Goal: Task Accomplishment & Management: Use online tool/utility

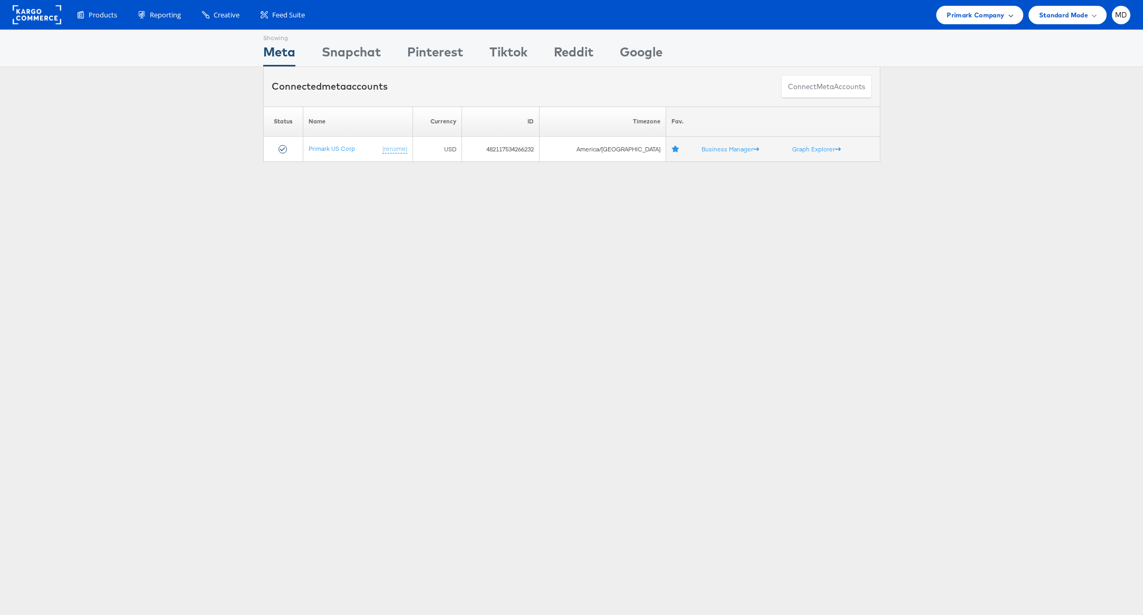
click at [988, 20] on span "Primark Company" at bounding box center [975, 14] width 57 height 11
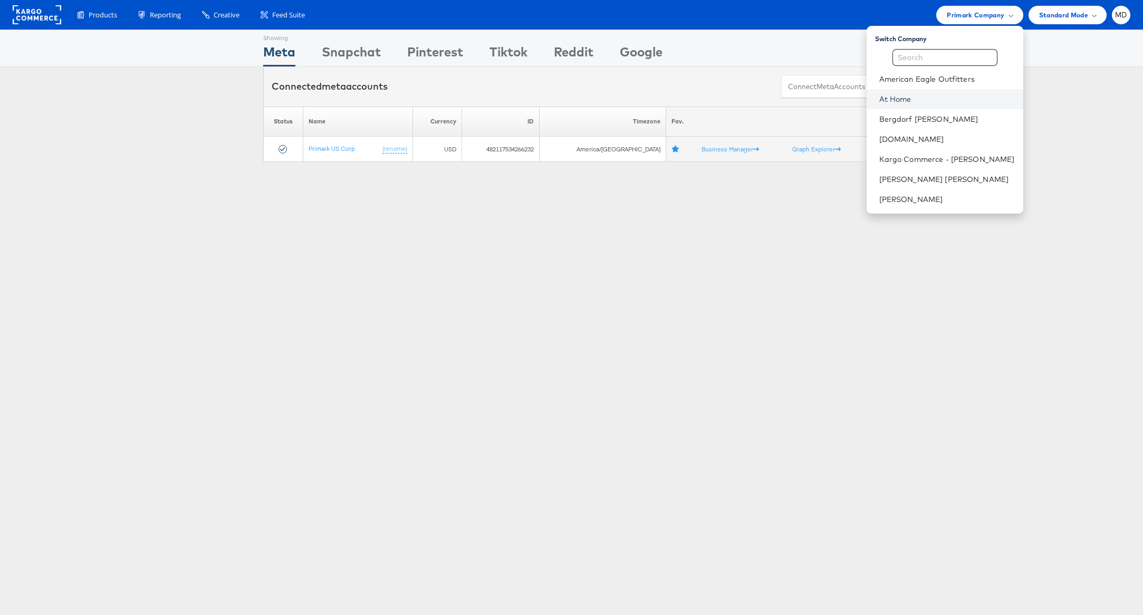
click at [947, 102] on link "At Home" at bounding box center [947, 99] width 136 height 11
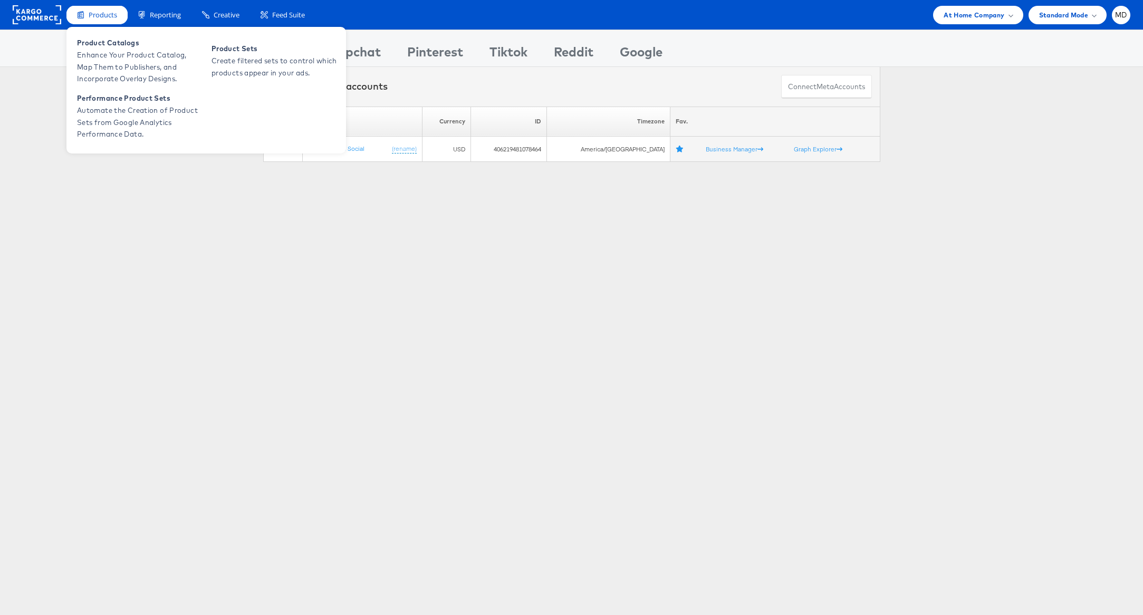
click at [98, 22] on div "Products" at bounding box center [96, 15] width 61 height 18
click at [126, 55] on span "Enhance Your Product Catalog, Map Them to Publishers, and Incorporate Overlay D…" at bounding box center [140, 67] width 127 height 36
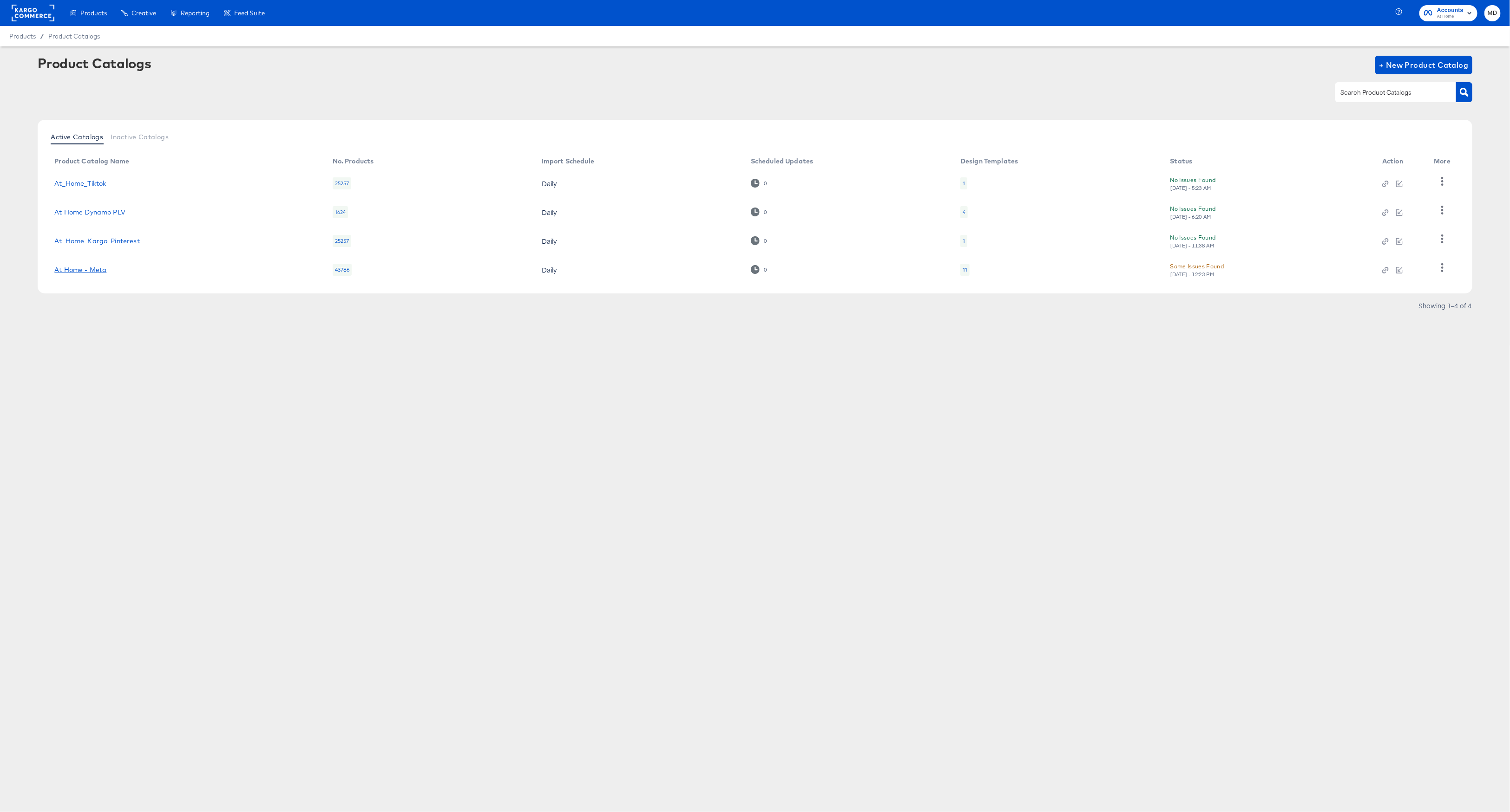
click at [79, 269] on link "At Home - Meta" at bounding box center [80, 269] width 52 height 7
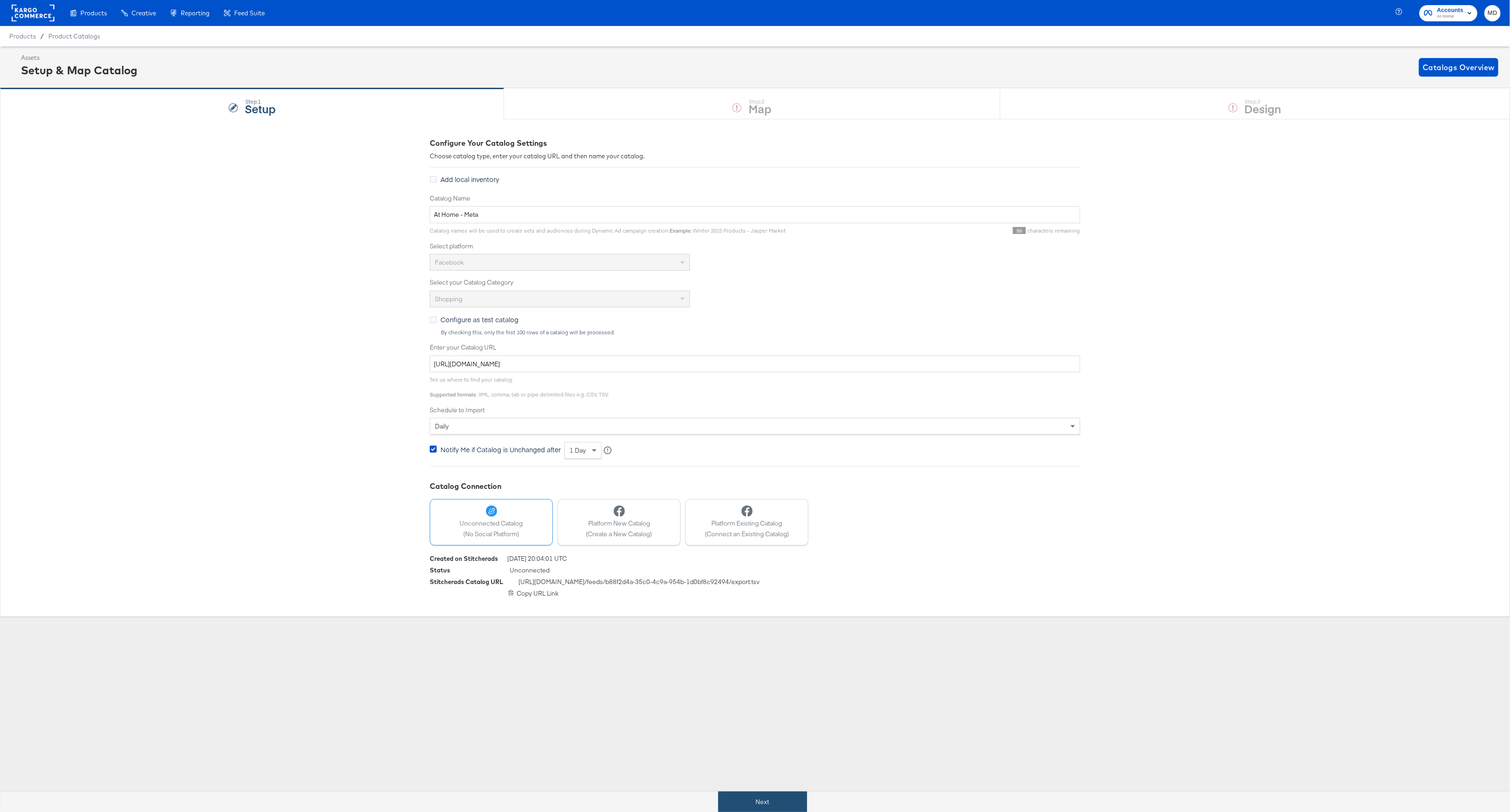
click at [792, 795] on button "Next" at bounding box center [762, 802] width 89 height 21
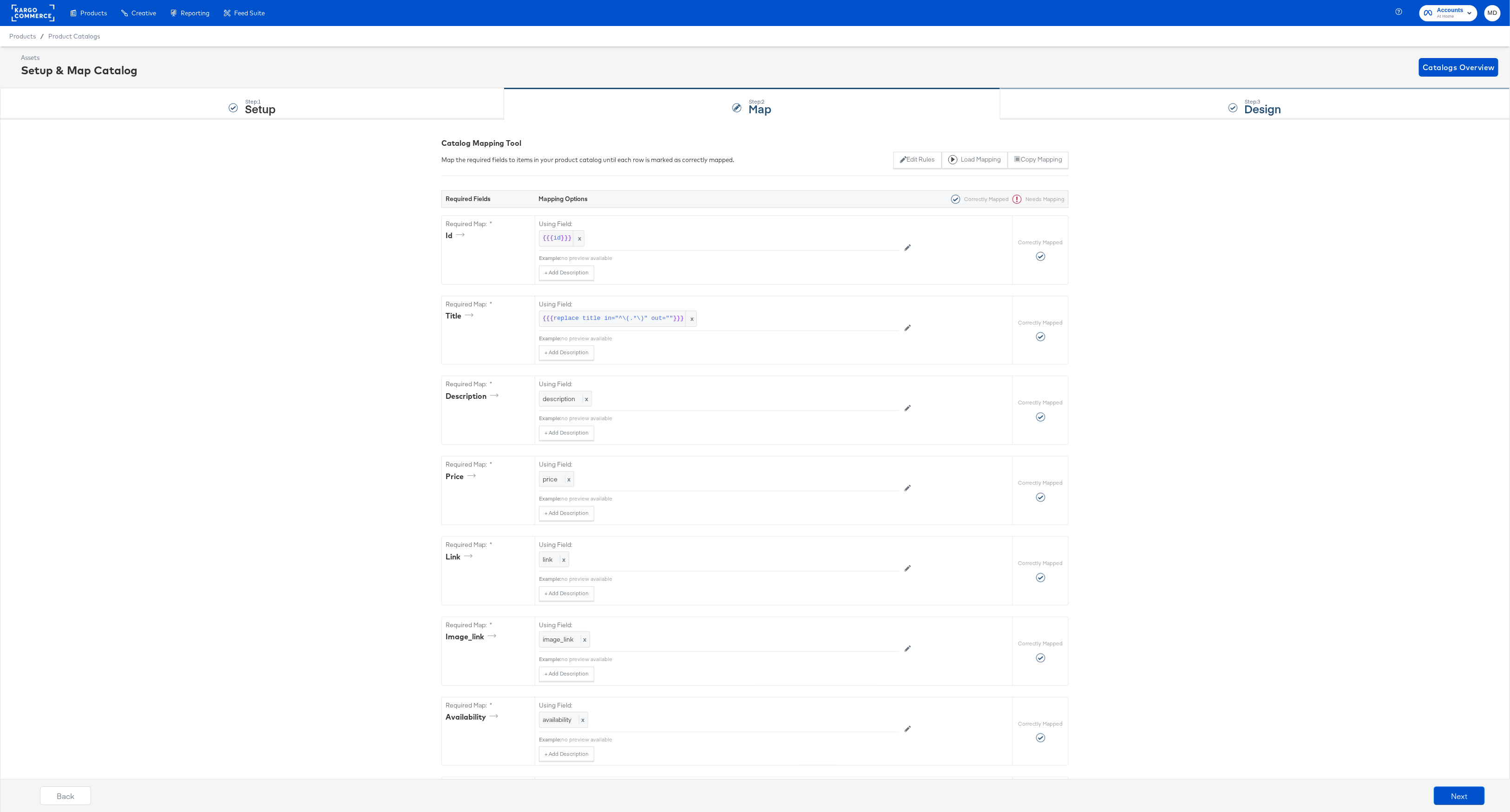
click at [1190, 95] on div "Step: 3 Design" at bounding box center [1255, 104] width 509 height 31
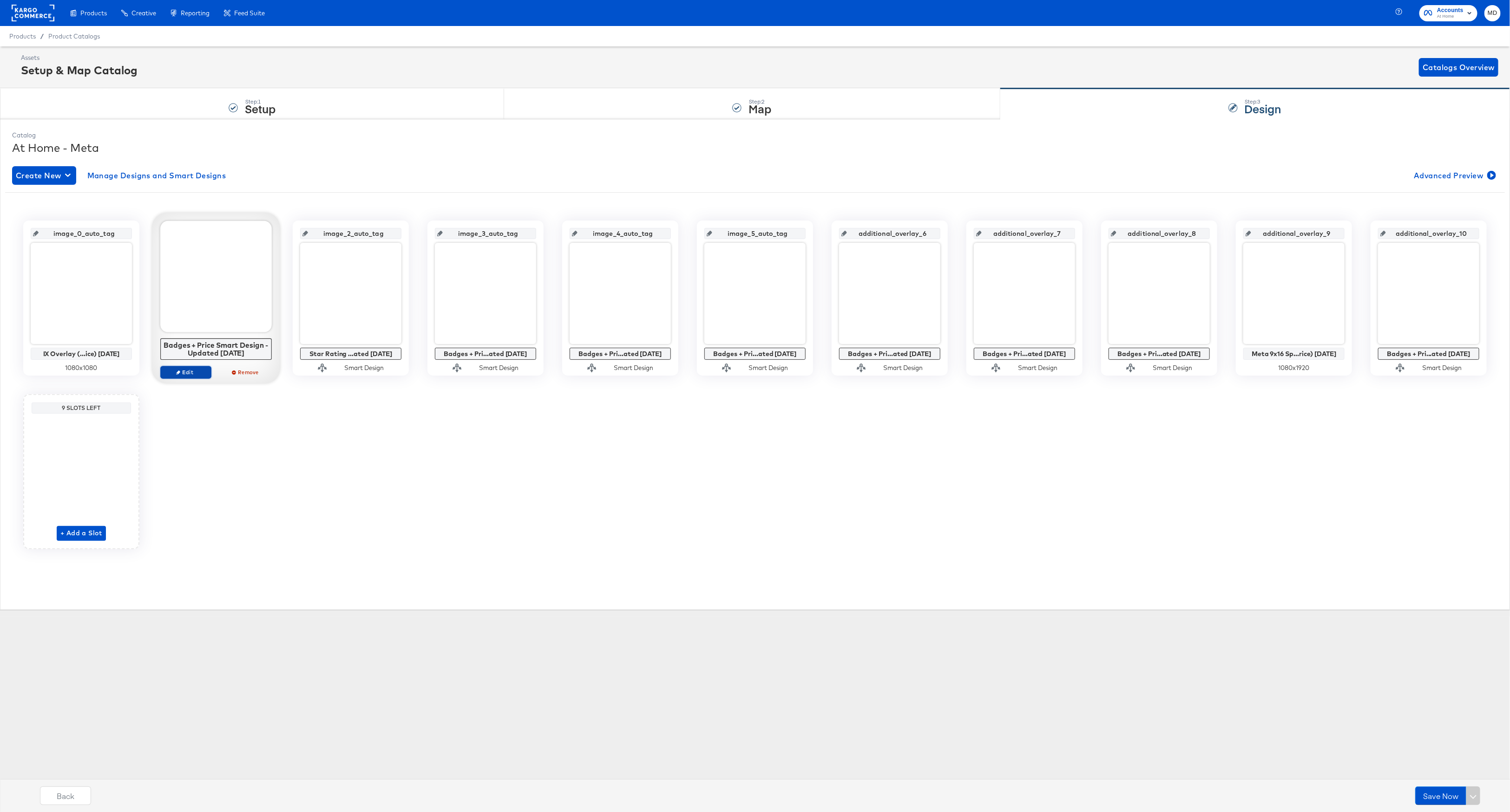
click at [190, 375] on span "Edit" at bounding box center [186, 373] width 43 height 7
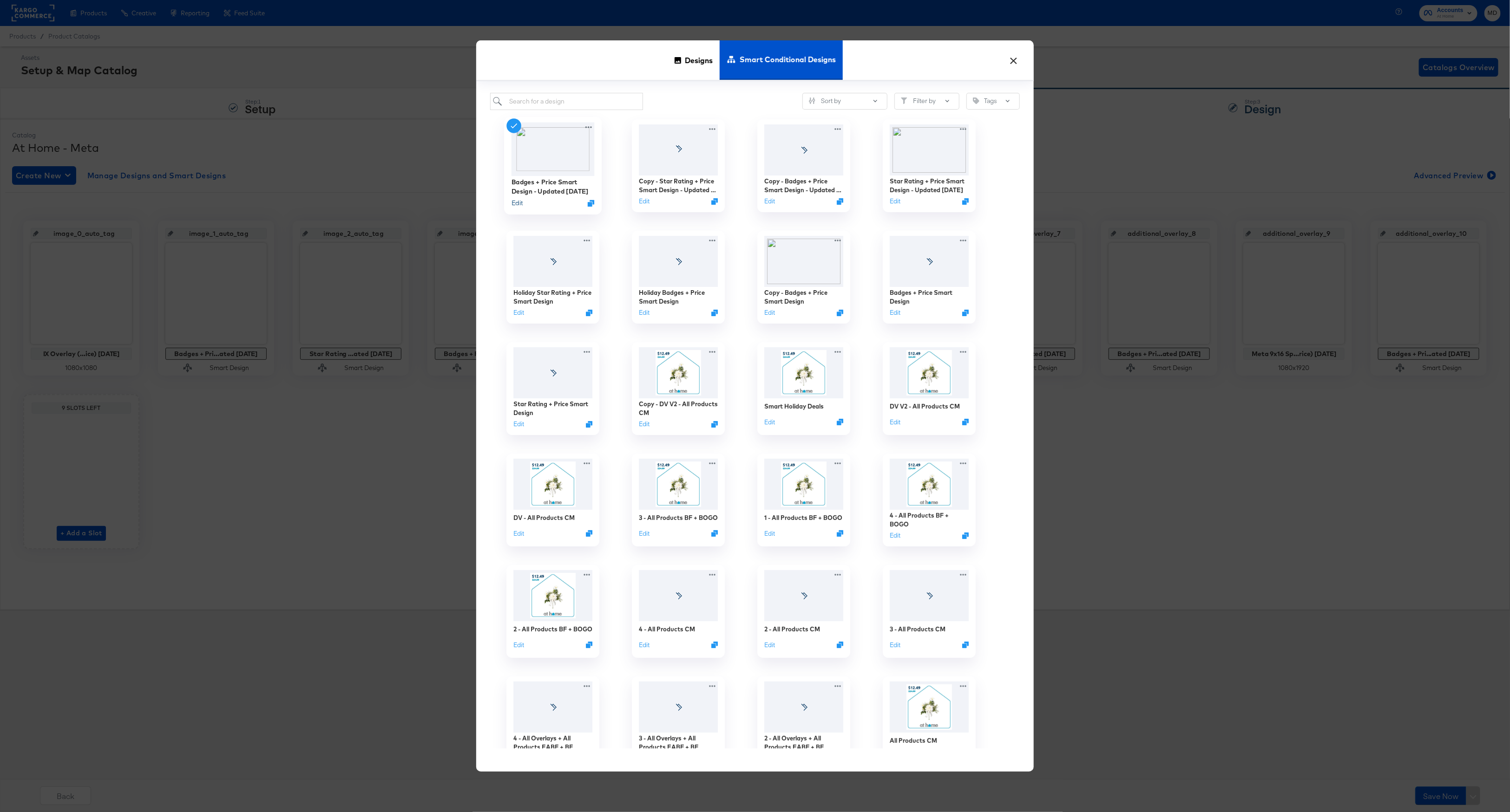
click at [519, 202] on button "Edit" at bounding box center [517, 203] width 11 height 9
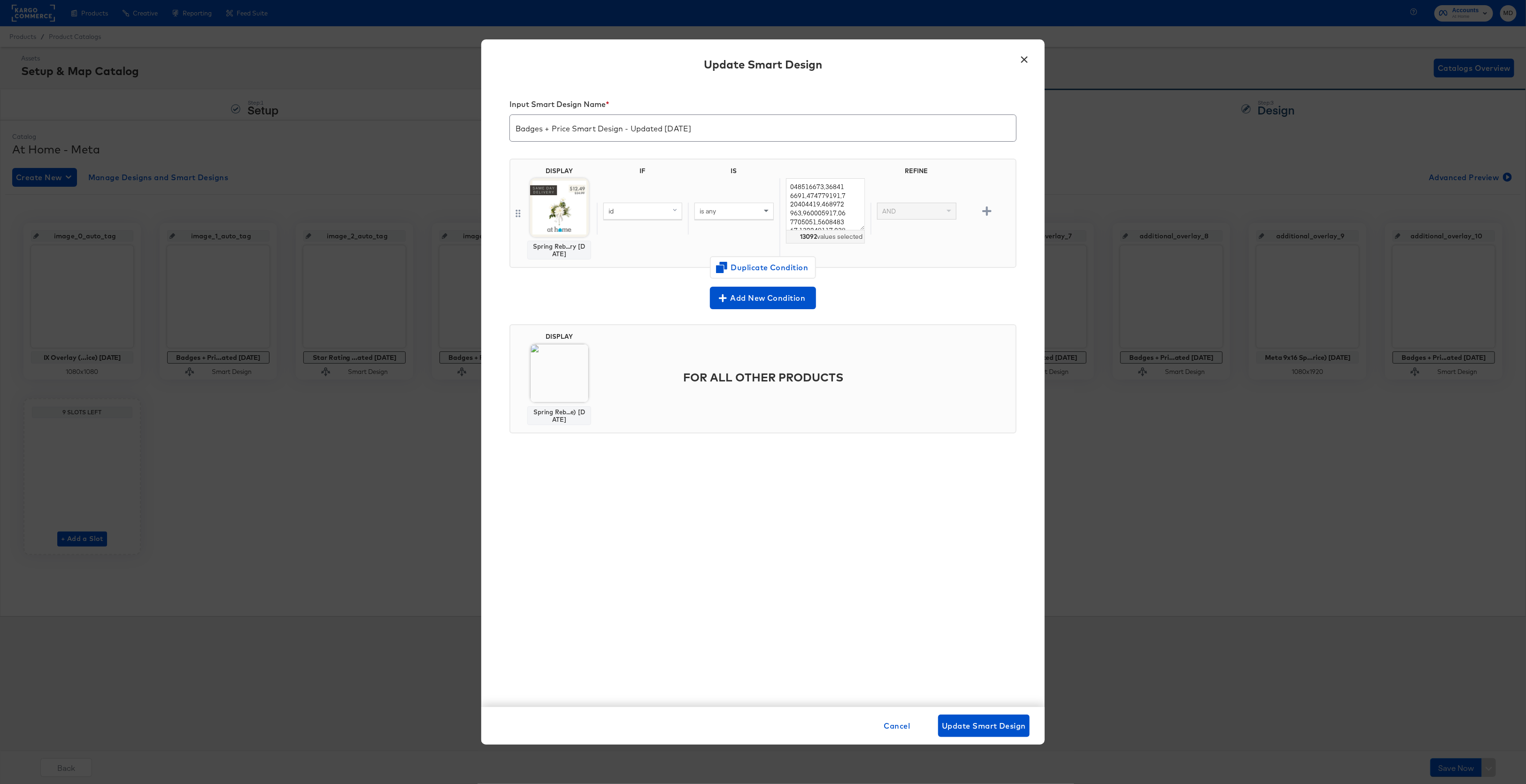
click at [661, 219] on div "id" at bounding box center [643, 211] width 79 height 17
type input "it"
click at [1023, 59] on button "×" at bounding box center [1024, 57] width 17 height 17
